Goal: Information Seeking & Learning: Learn about a topic

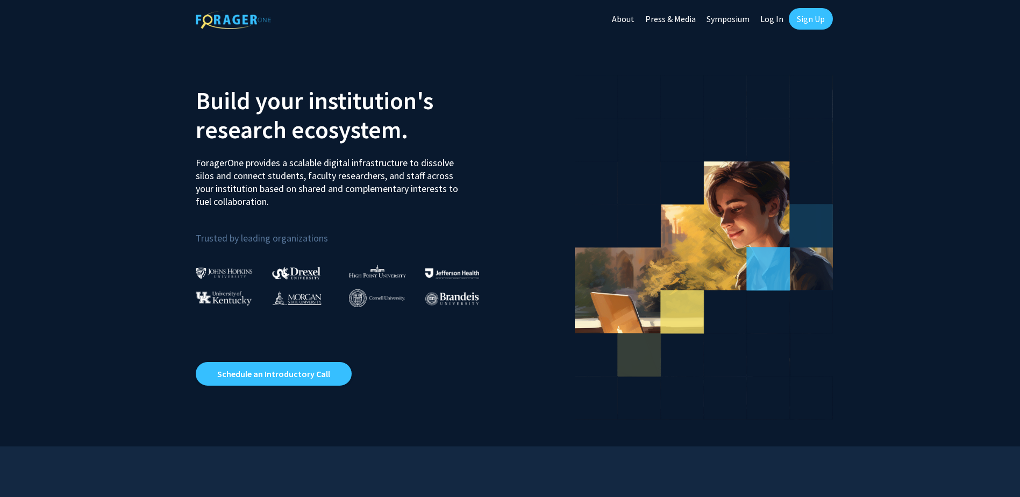
click at [820, 18] on link "Sign Up" at bounding box center [811, 19] width 44 height 22
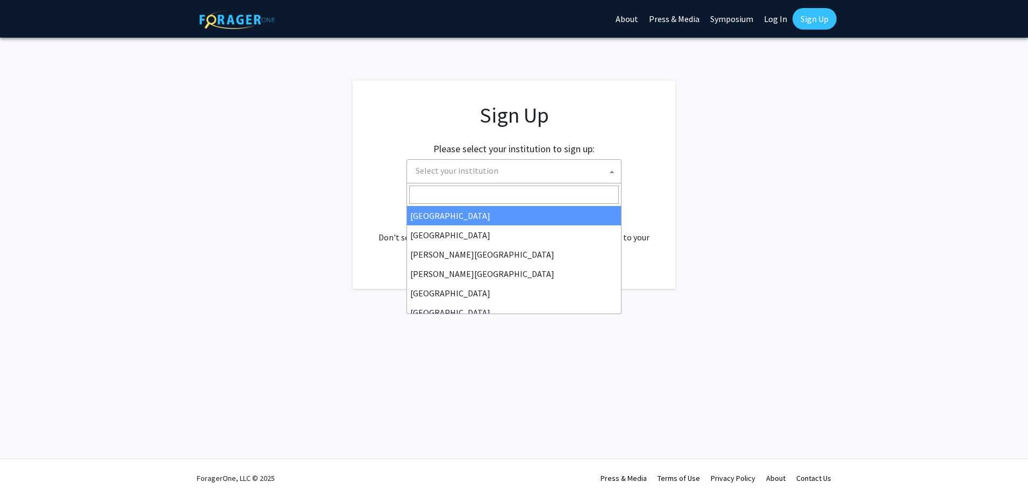
click at [463, 163] on span "Select your institution" at bounding box center [516, 171] width 210 height 22
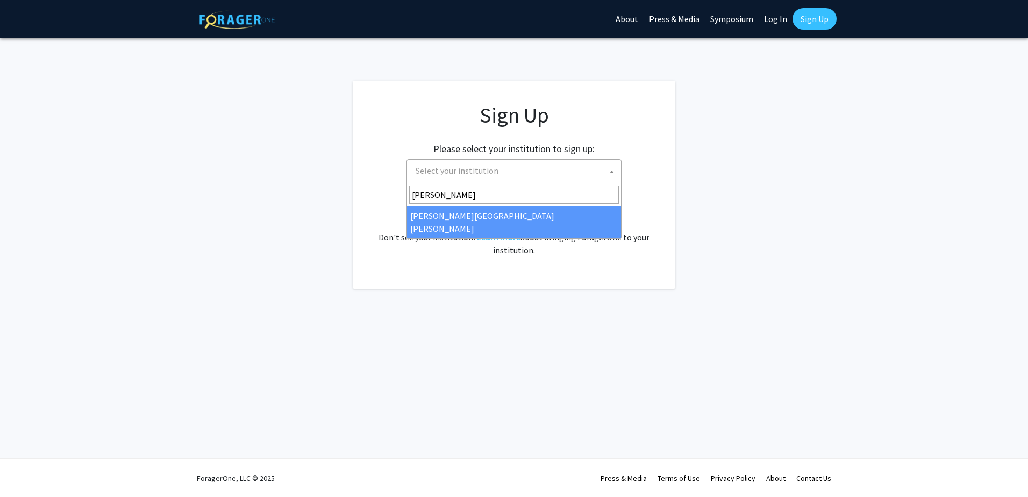
click at [443, 203] on input "[PERSON_NAME]" at bounding box center [514, 195] width 210 height 18
type input "[PERSON_NAME]"
select select "1"
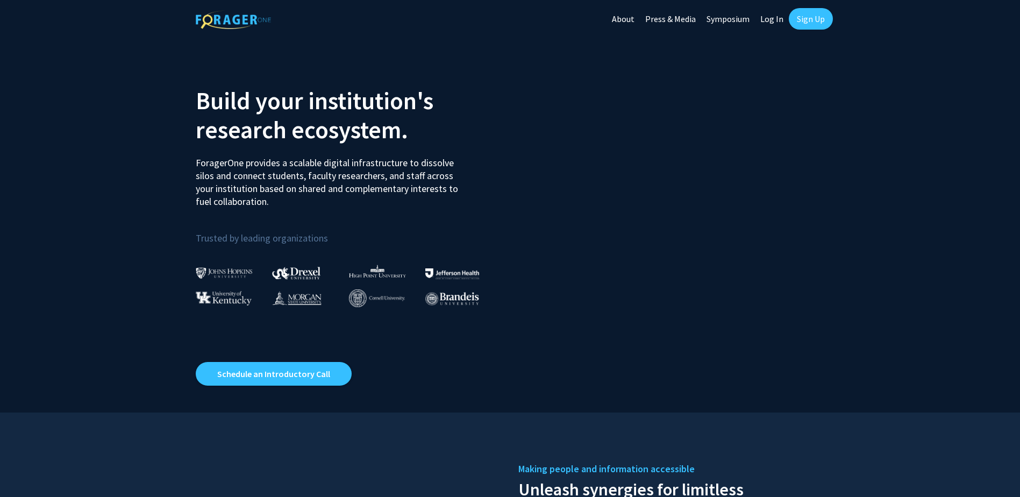
click at [778, 23] on link "Log In" at bounding box center [772, 19] width 34 height 38
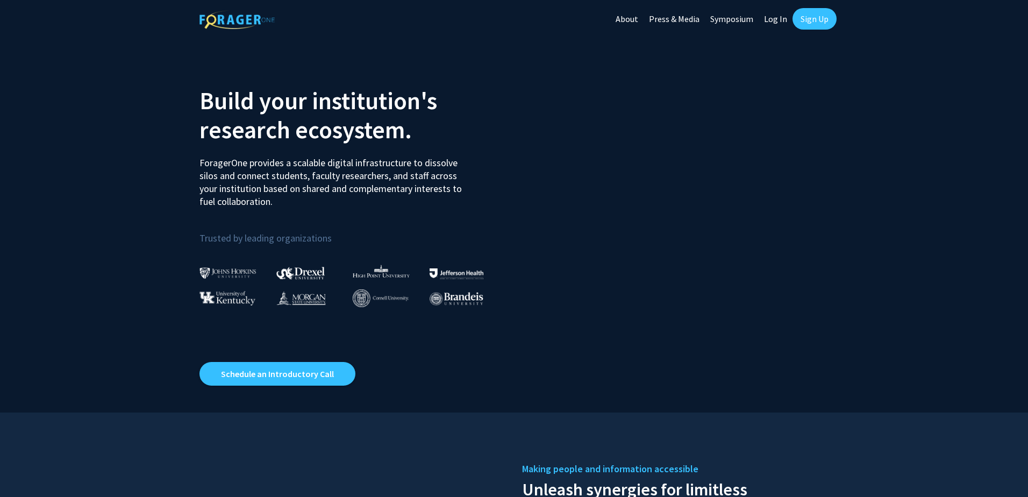
select select
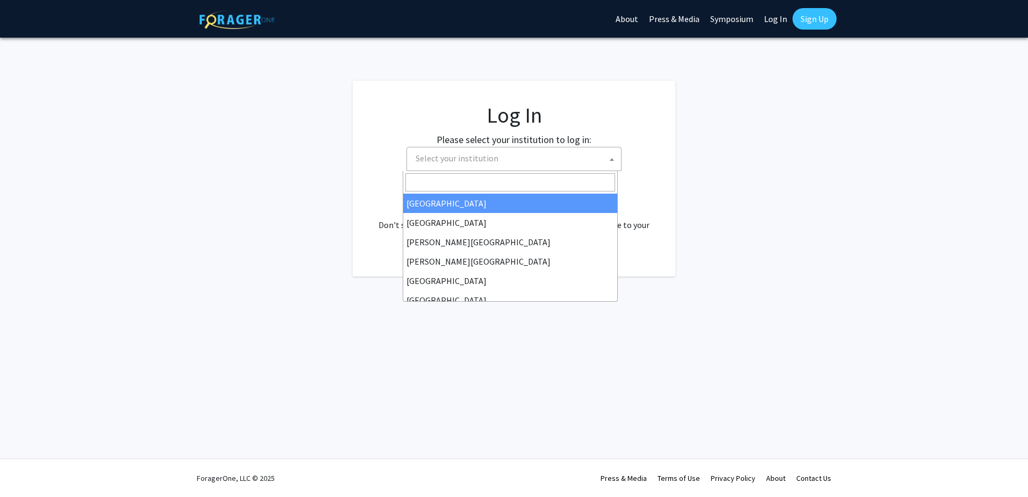
click at [490, 165] on span "Select your institution" at bounding box center [516, 158] width 210 height 22
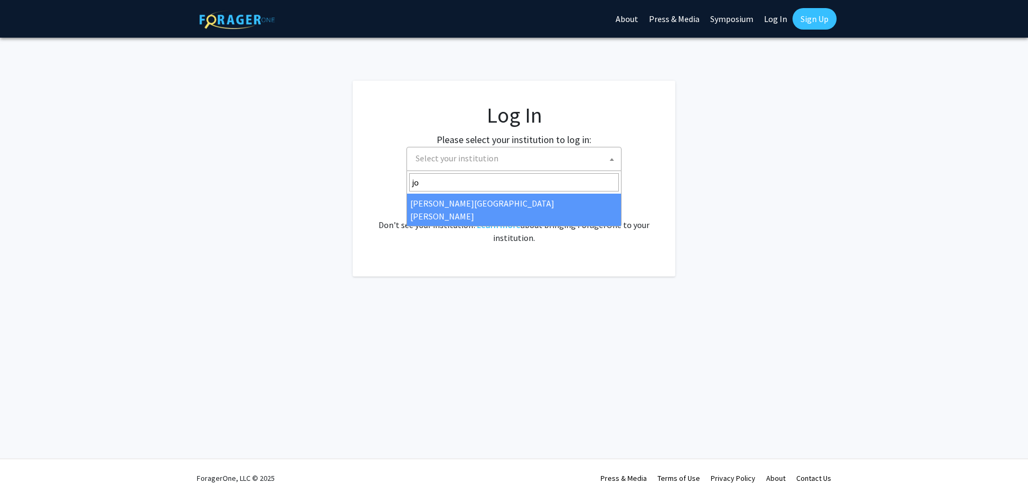
type input "jo"
select select "1"
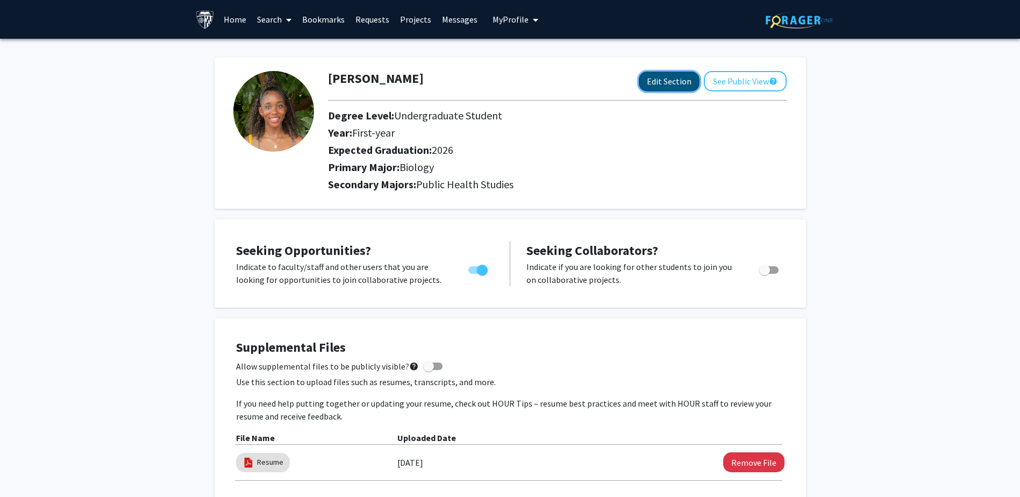
click at [681, 83] on button "Edit Section" at bounding box center [669, 82] width 61 height 20
select select "first-year"
select select "2026"
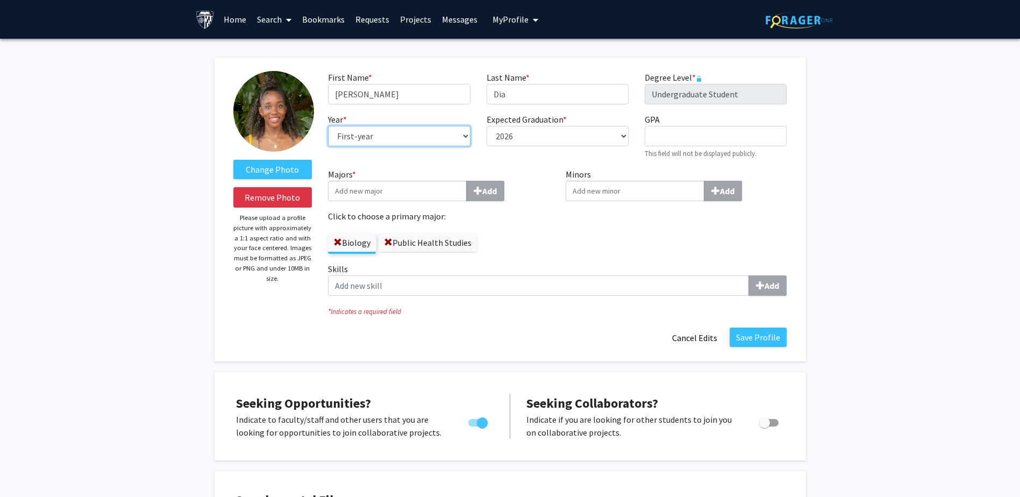
click at [464, 129] on select "--- First-year Sophomore Junior Senior Postbaccalaureate Certificate" at bounding box center [399, 136] width 142 height 20
select select "senior"
click at [328, 126] on select "--- First-year Sophomore Junior Senior Postbaccalaureate Certificate" at bounding box center [399, 136] width 142 height 20
click at [467, 137] on select "--- First-year Sophomore Junior Senior Postbaccalaureate Certificate" at bounding box center [399, 136] width 142 height 20
click at [497, 164] on div "First Name * required [PERSON_NAME] Last Name * required Dia Degree Level * req…" at bounding box center [557, 119] width 475 height 97
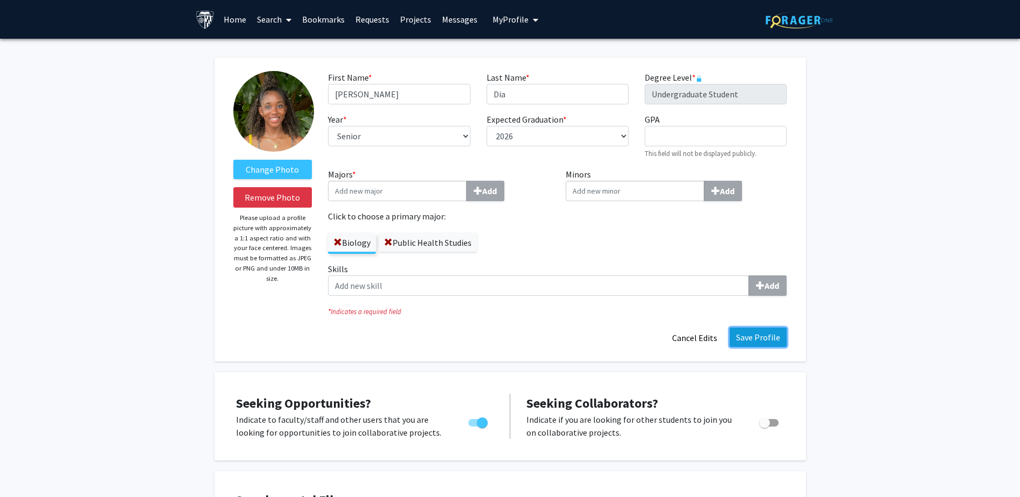
click at [779, 334] on button "Save Profile" at bounding box center [758, 336] width 57 height 19
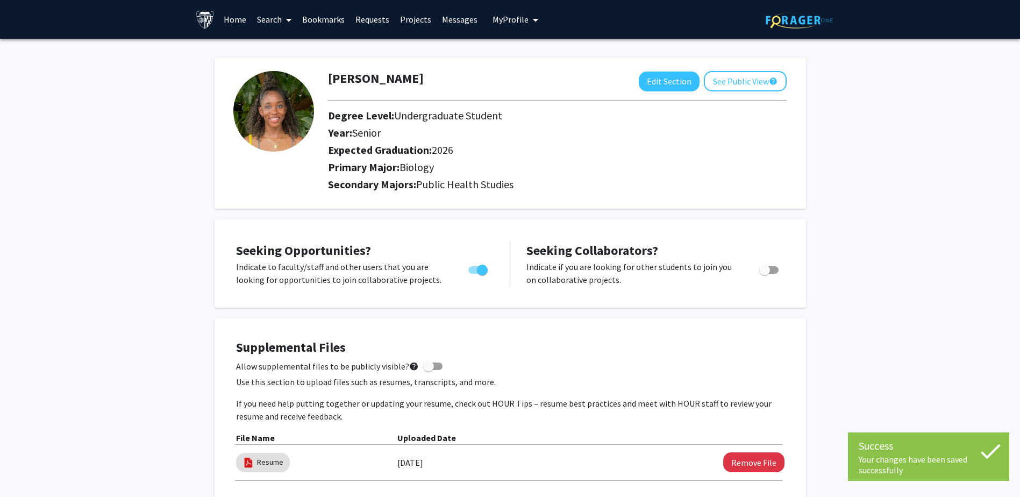
click at [263, 16] on link "Search" at bounding box center [274, 20] width 45 height 38
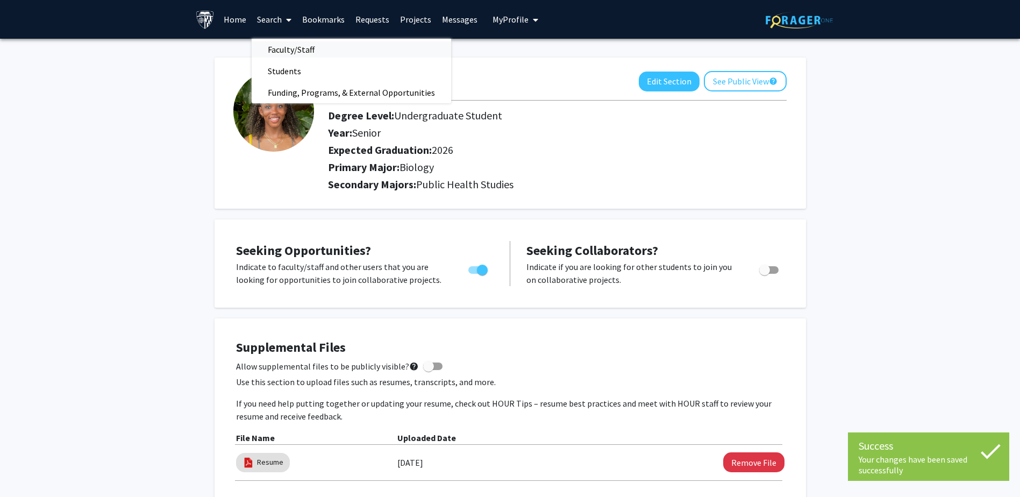
click at [275, 48] on span "Faculty/Staff" at bounding box center [291, 50] width 79 height 22
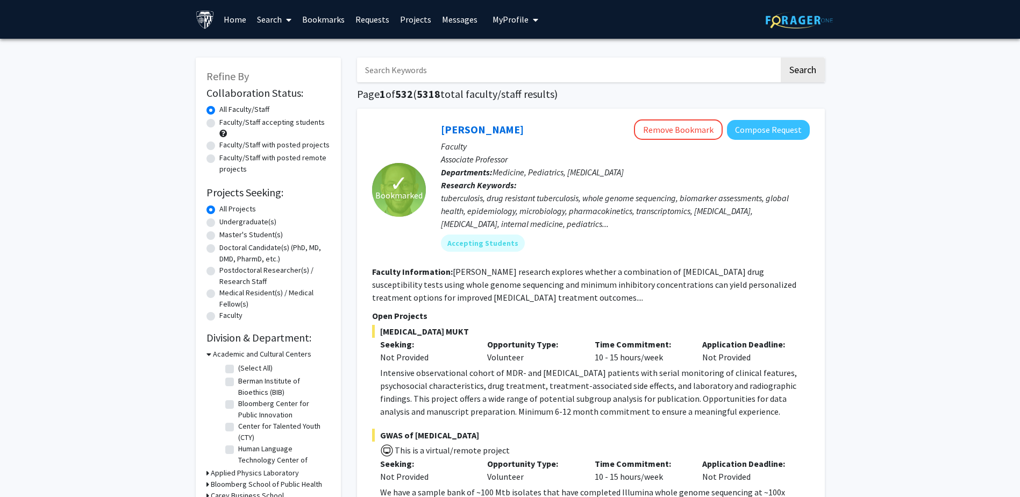
click at [219, 224] on label "Undergraduate(s)" at bounding box center [247, 221] width 57 height 11
click at [219, 223] on input "Undergraduate(s)" at bounding box center [222, 219] width 7 height 7
radio input "true"
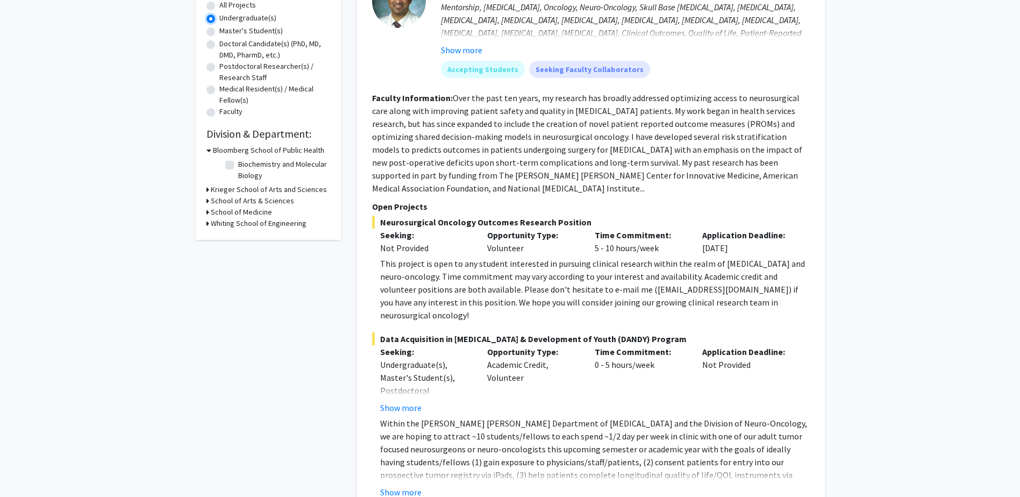
scroll to position [215, 0]
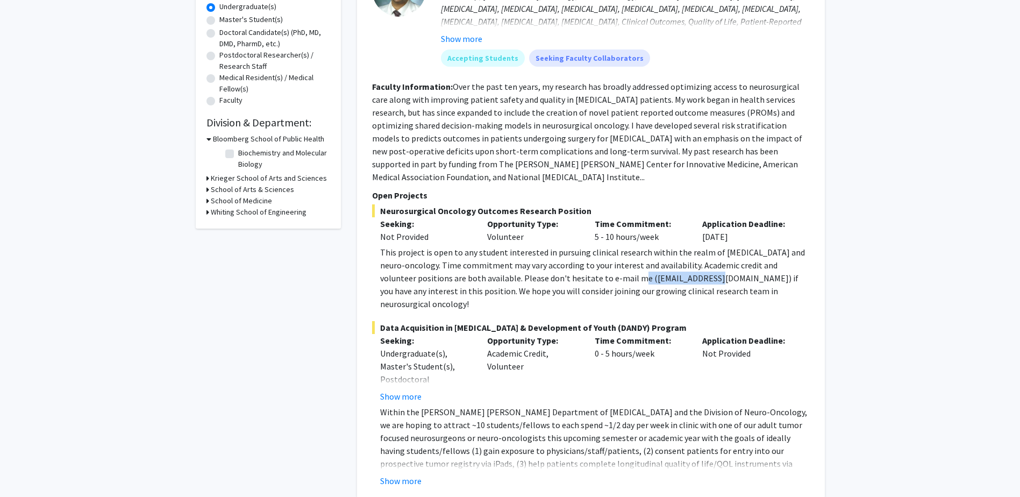
drag, startPoint x: 607, startPoint y: 267, endPoint x: 683, endPoint y: 267, distance: 76.9
click at [683, 267] on div "This project is open to any student interested in pursuing clinical research wi…" at bounding box center [595, 278] width 430 height 65
drag, startPoint x: 683, startPoint y: 267, endPoint x: 602, endPoint y: 224, distance: 92.4
click at [602, 224] on div "Time Commitment: 5 - 10 hours/week" at bounding box center [641, 230] width 108 height 26
click at [391, 474] on button "Show more" at bounding box center [400, 480] width 41 height 13
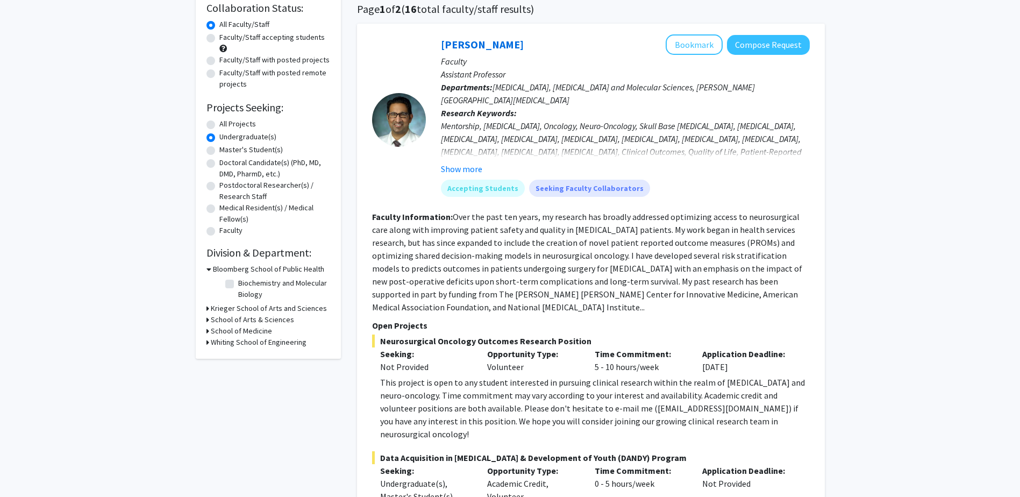
scroll to position [54, 0]
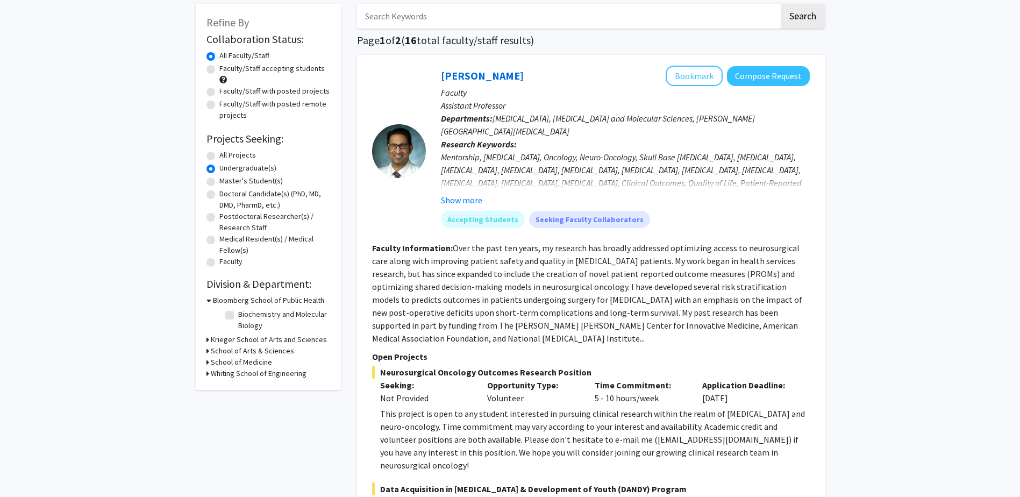
click at [219, 92] on label "Faculty/Staff with posted projects" at bounding box center [274, 90] width 110 height 11
click at [219, 92] on input "Faculty/Staff with posted projects" at bounding box center [222, 88] width 7 height 7
radio input "true"
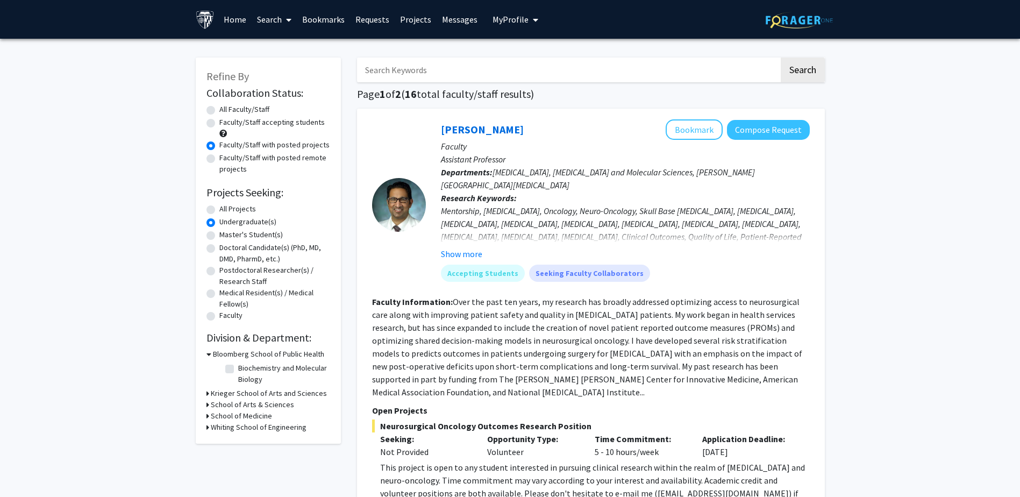
click at [219, 209] on label "All Projects" at bounding box center [237, 208] width 37 height 11
click at [219, 209] on input "All Projects" at bounding box center [222, 206] width 7 height 7
radio input "true"
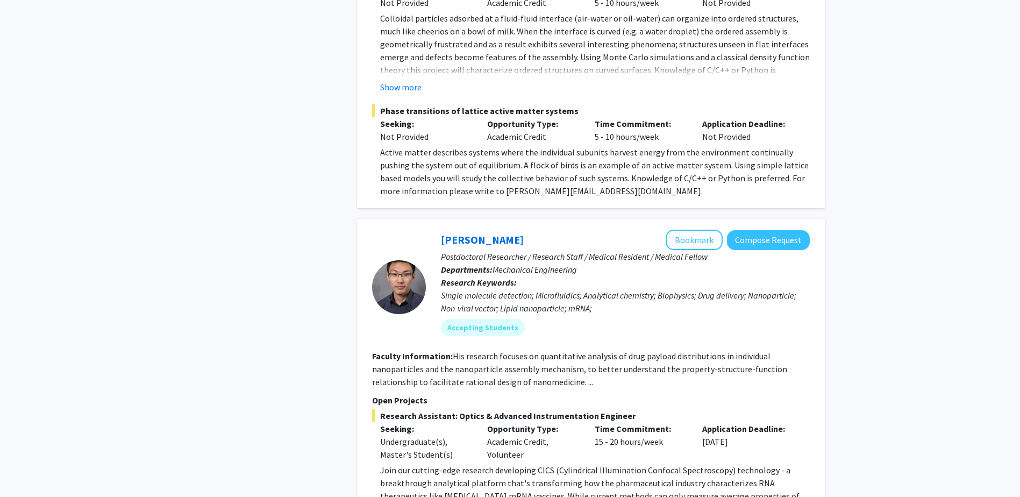
scroll to position [2796, 0]
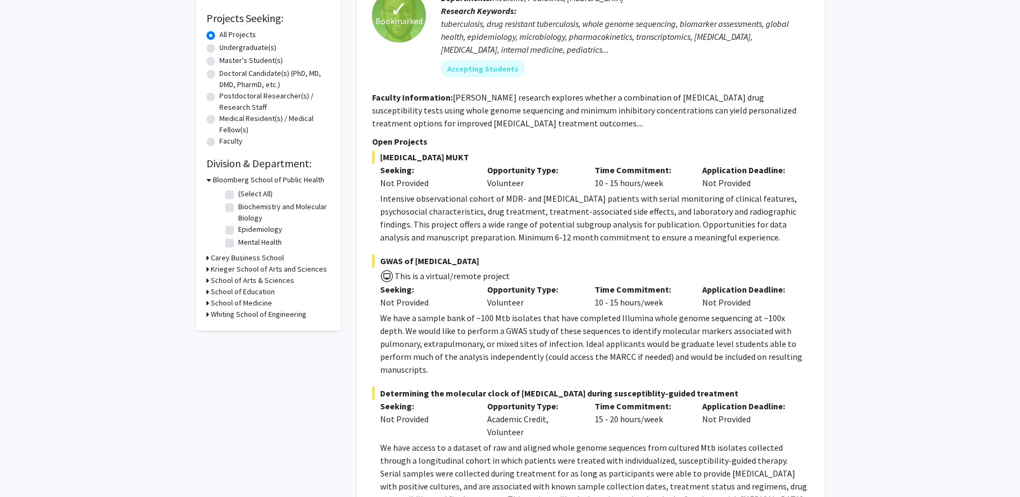
scroll to position [202, 0]
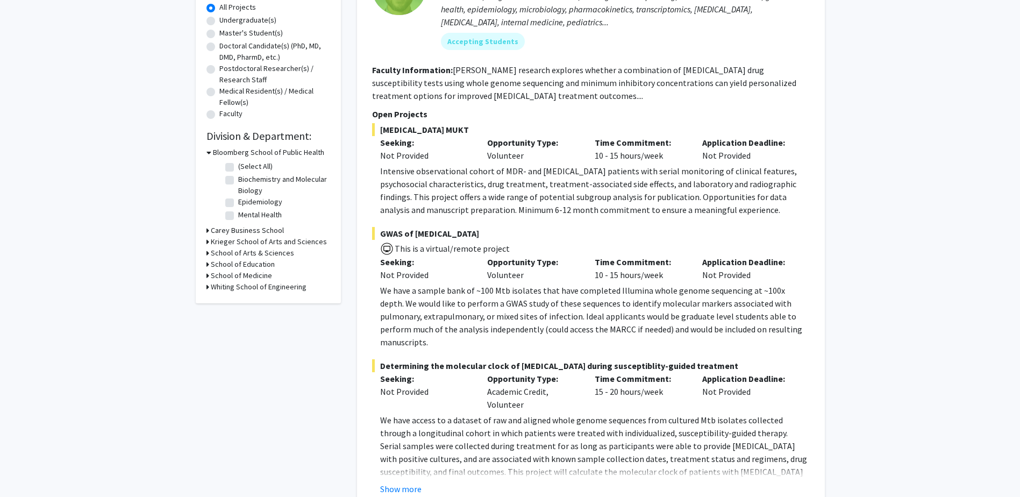
click at [309, 240] on h3 "Krieger School of Arts and Sciences" at bounding box center [269, 241] width 116 height 11
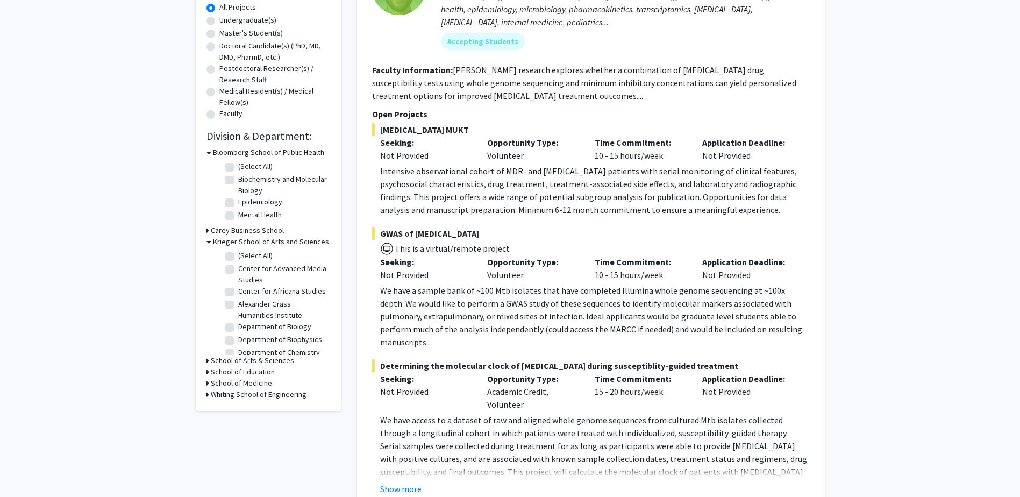
drag, startPoint x: 317, startPoint y: 279, endPoint x: 319, endPoint y: 289, distance: 10.9
click at [319, 289] on fg-checkbox-list "(Select All) (Select All) Center for Advanced Media Studies Center for Advanced…" at bounding box center [277, 447] width 108 height 401
click at [301, 284] on label "Department of Biology" at bounding box center [274, 278] width 73 height 11
click at [245, 280] on input "Department of Biology" at bounding box center [241, 276] width 7 height 7
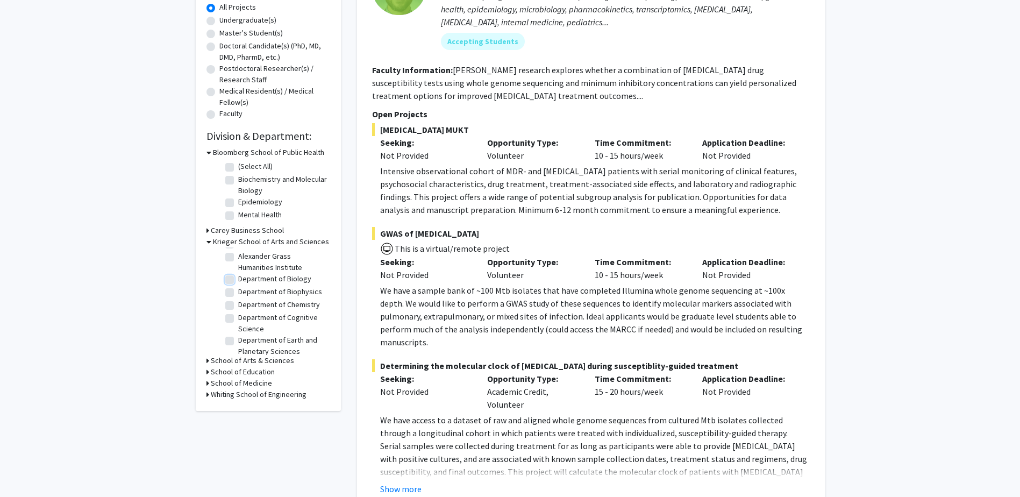
checkbox input "true"
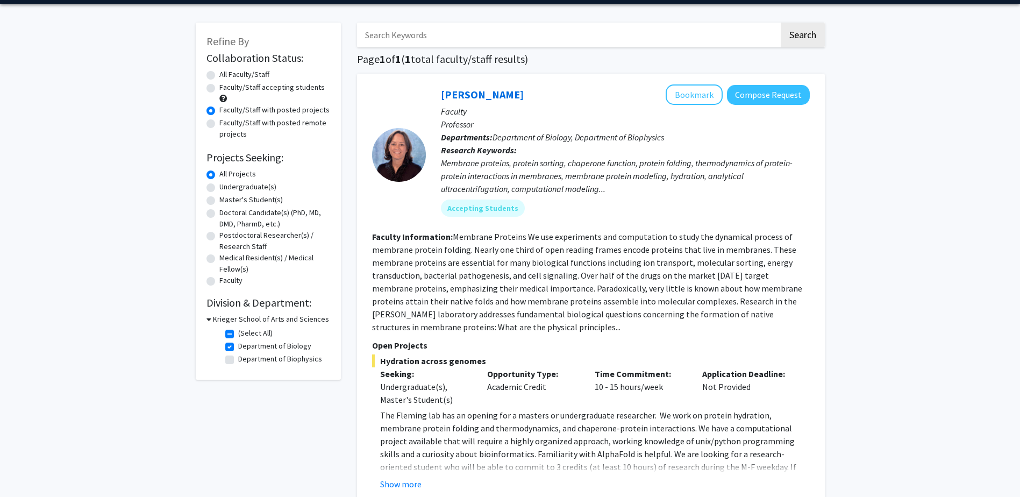
scroll to position [54, 0]
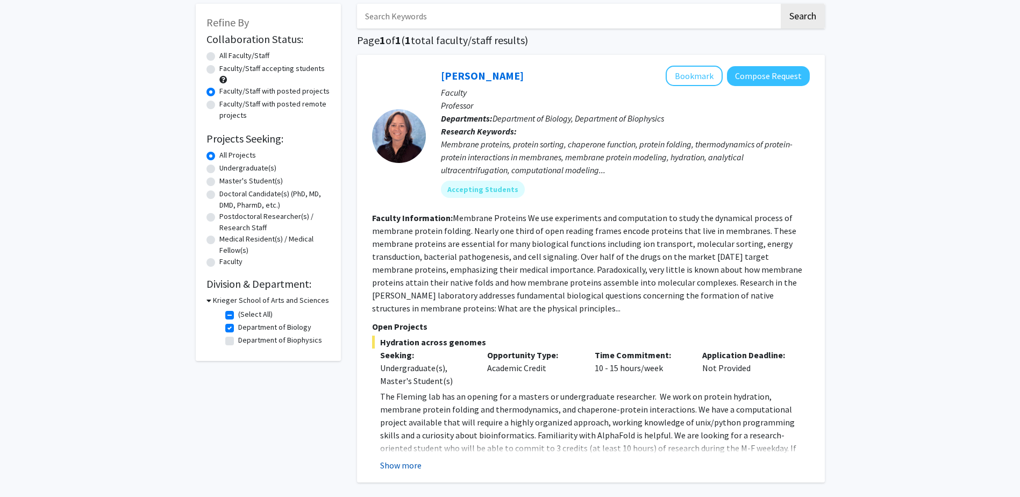
click at [405, 466] on button "Show more" at bounding box center [400, 465] width 41 height 13
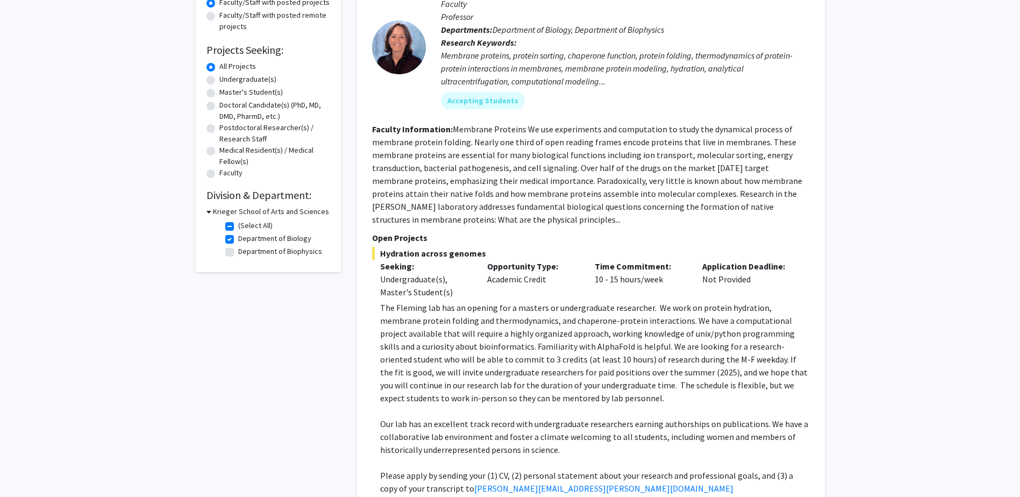
scroll to position [161, 0]
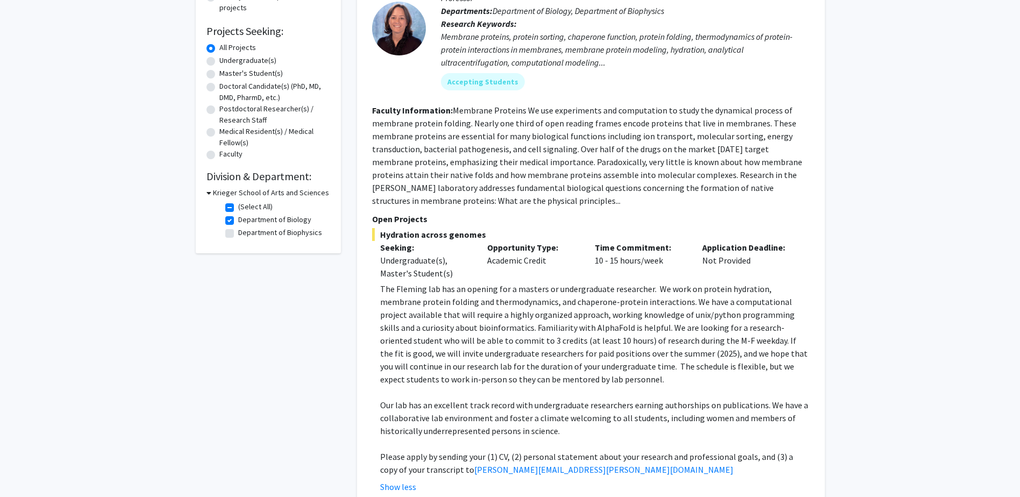
click at [213, 190] on h3 "Krieger School of Arts and Sciences" at bounding box center [271, 192] width 116 height 11
click at [212, 190] on h3 "Krieger School of Arts and Sciences" at bounding box center [269, 192] width 116 height 11
click at [238, 218] on label "Department of Biology" at bounding box center [274, 219] width 73 height 11
click at [238, 218] on input "Department of Biology" at bounding box center [241, 217] width 7 height 7
checkbox input "false"
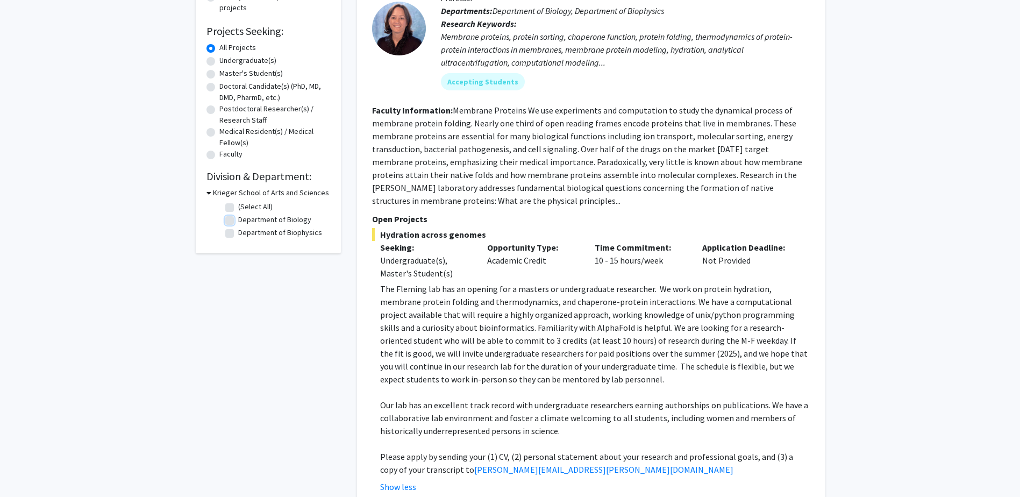
checkbox input "false"
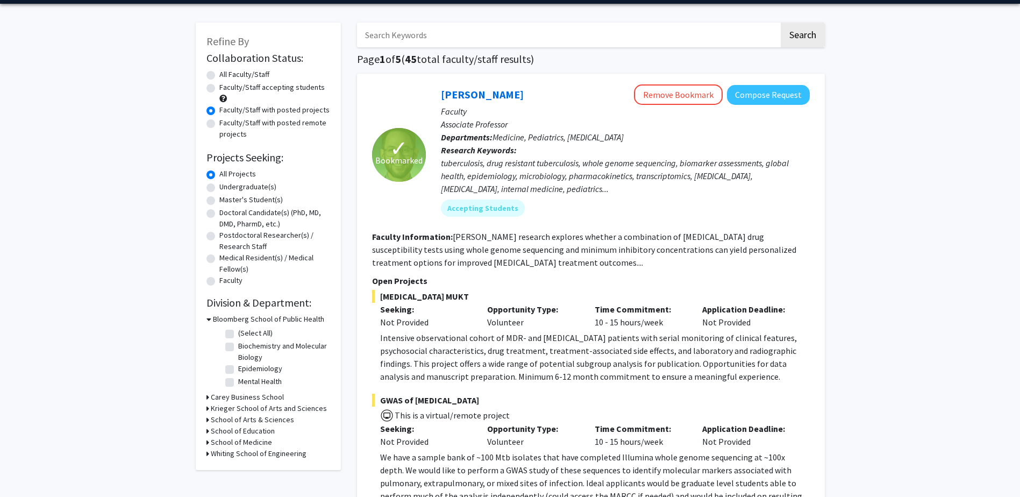
scroll to position [54, 0]
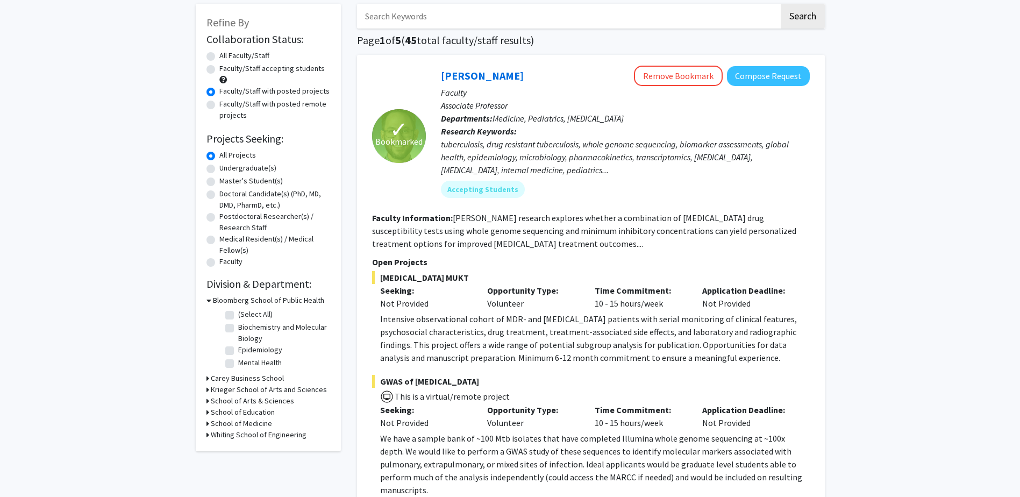
click at [212, 419] on h3 "School of Medicine" at bounding box center [241, 423] width 61 height 11
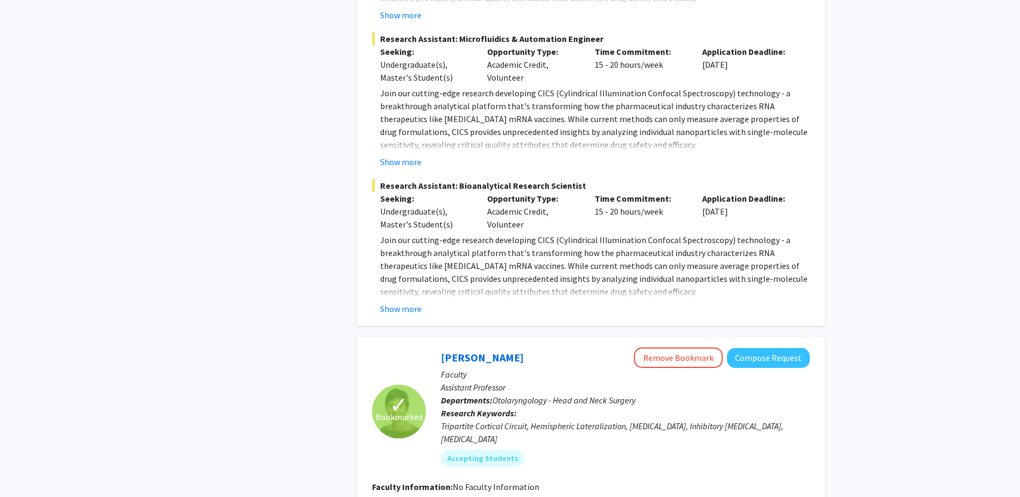
scroll to position [3441, 0]
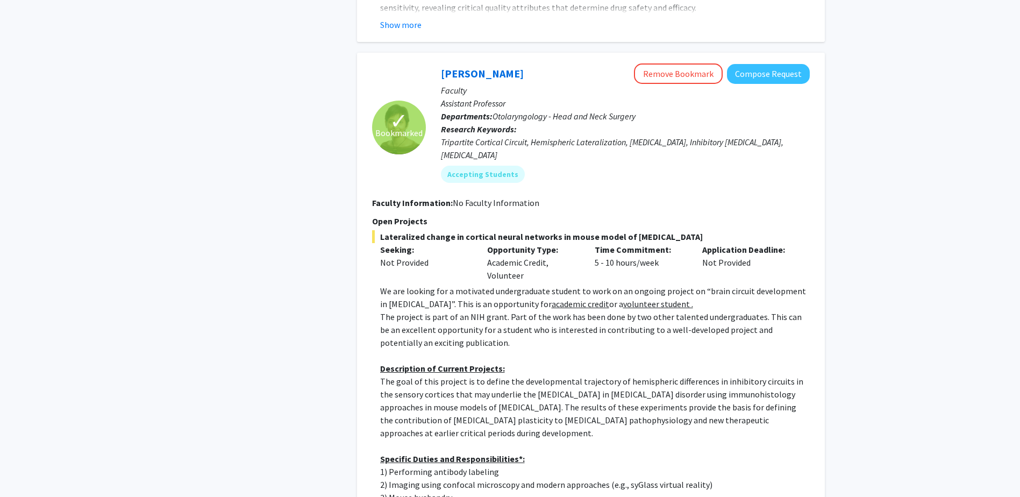
scroll to position [3549, 0]
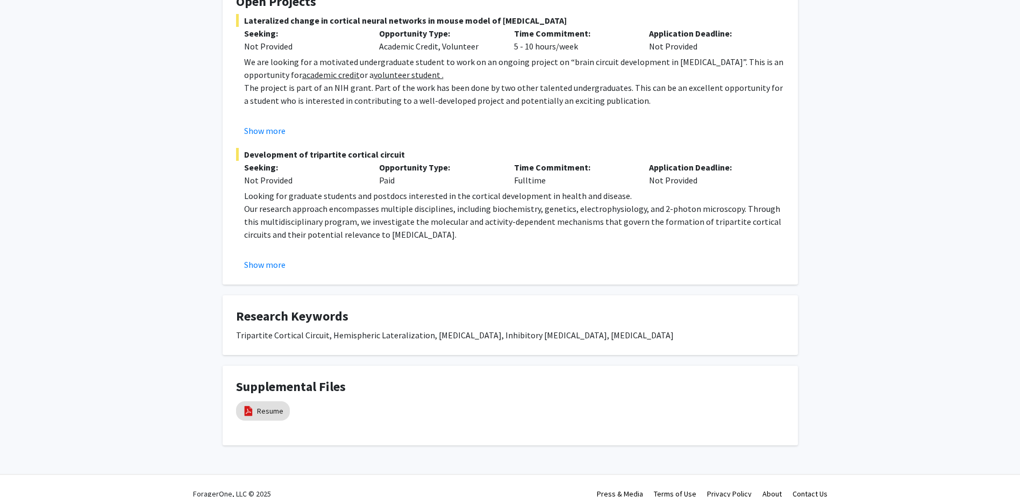
scroll to position [215, 0]
click at [273, 266] on button "Show more" at bounding box center [264, 264] width 41 height 13
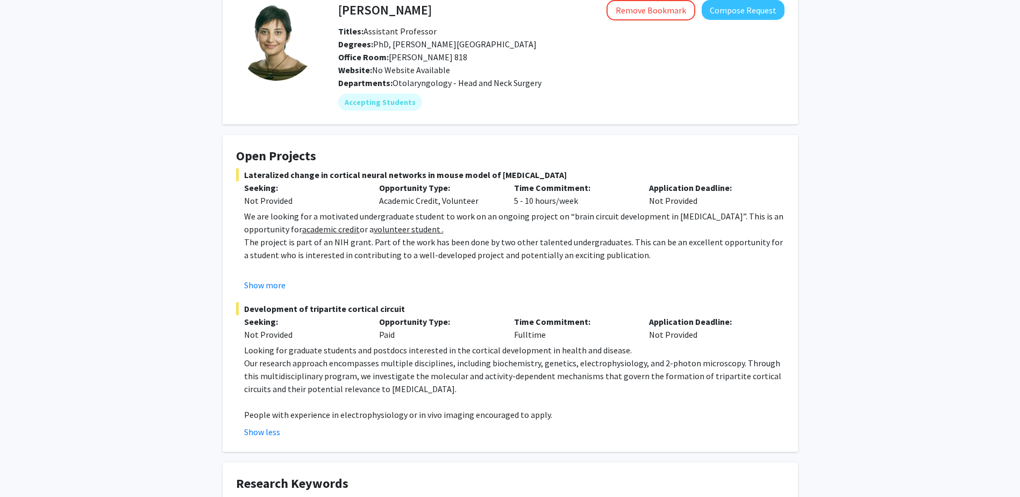
scroll to position [0, 0]
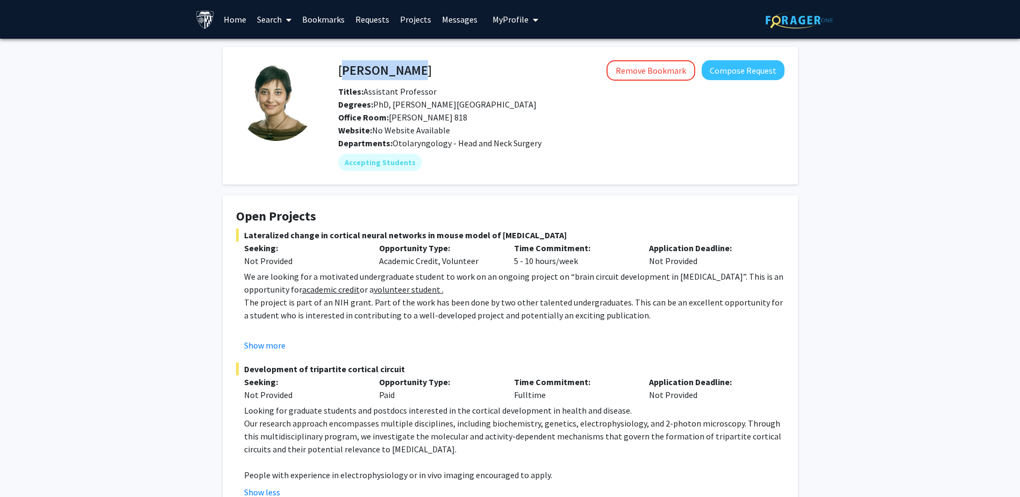
drag, startPoint x: 338, startPoint y: 70, endPoint x: 411, endPoint y: 68, distance: 73.2
click at [411, 68] on h4 "Tara Deemyad" at bounding box center [385, 70] width 94 height 20
click at [328, 205] on fg-card "Open Projects Lateralized change in cortical neural networks in mouse model of …" at bounding box center [510, 353] width 575 height 317
click at [339, 68] on div "Tara Deemyad Remove Bookmark Compose Request" at bounding box center [561, 70] width 462 height 20
copy h4 "Tara Deemyad"
